Goal: Navigation & Orientation: Find specific page/section

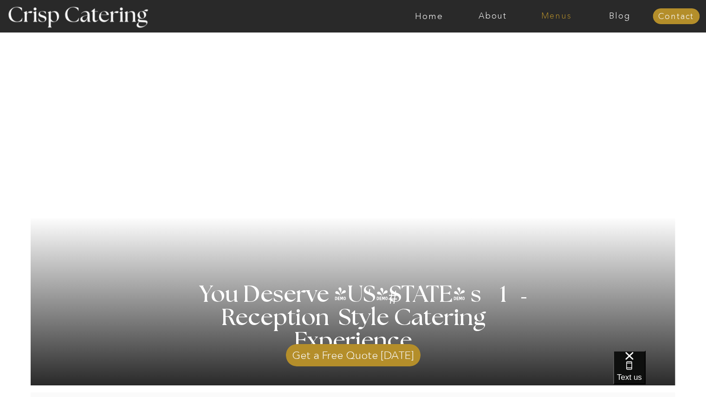
click at [553, 14] on nav "Menus" at bounding box center [556, 16] width 64 height 9
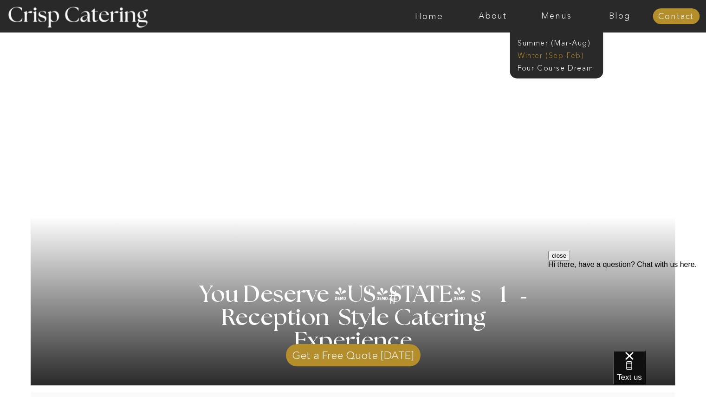
click at [550, 58] on nav "Winter (Sep-Feb)" at bounding box center [555, 54] width 76 height 9
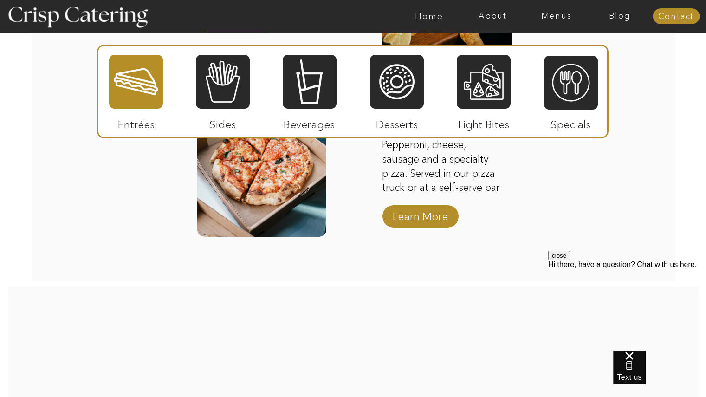
scroll to position [1568, 0]
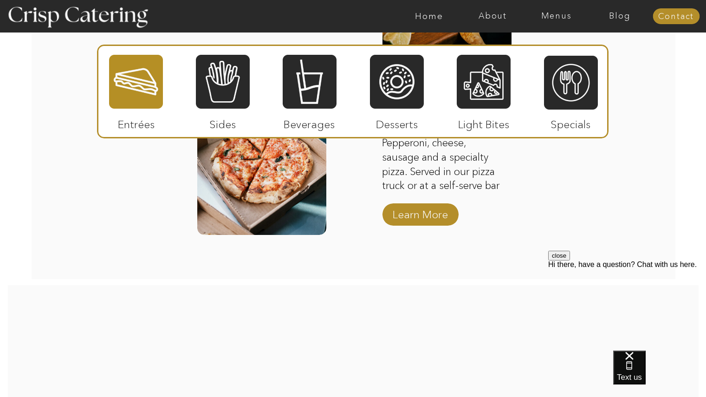
drag, startPoint x: 619, startPoint y: 158, endPoint x: 635, endPoint y: -15, distance: 173.7
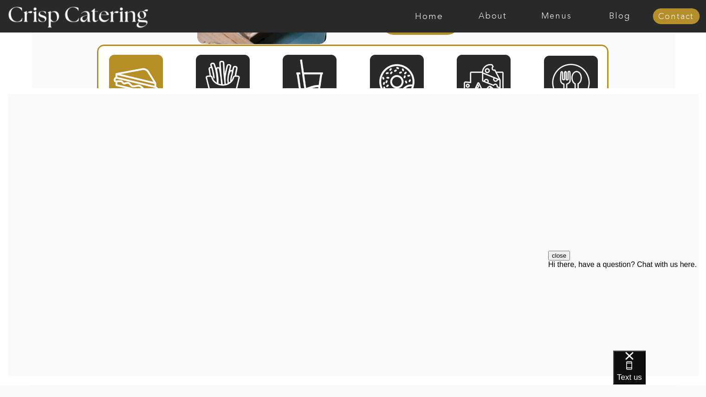
scroll to position [1758, 0]
click at [334, 73] on div at bounding box center [310, 82] width 54 height 56
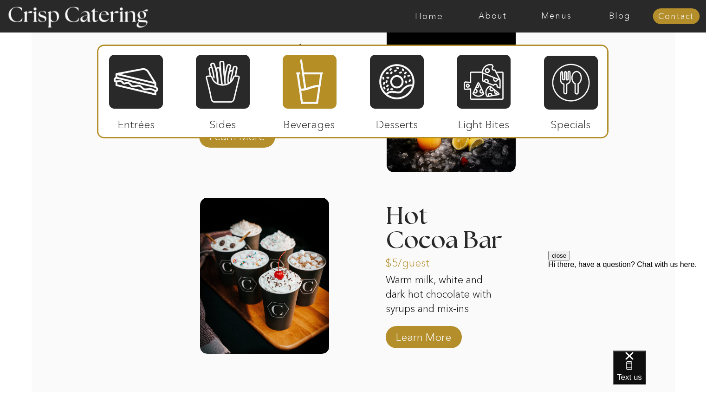
scroll to position [1462, 0]
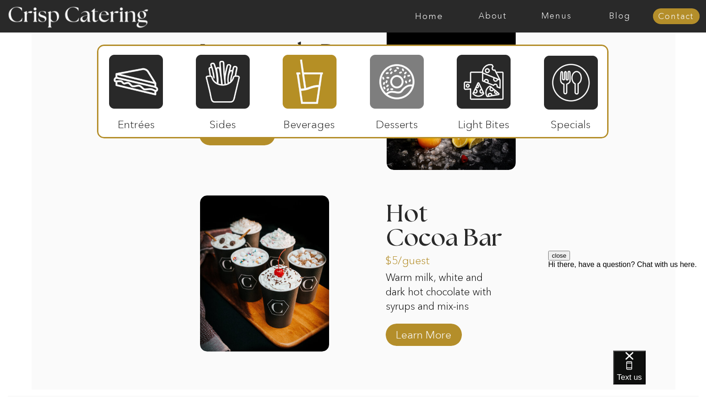
click at [397, 102] on div at bounding box center [397, 82] width 54 height 56
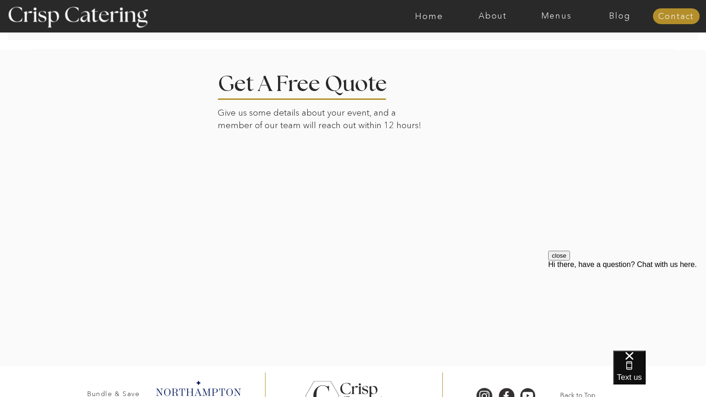
scroll to position [2180, 0]
